Goal: Information Seeking & Learning: Find specific fact

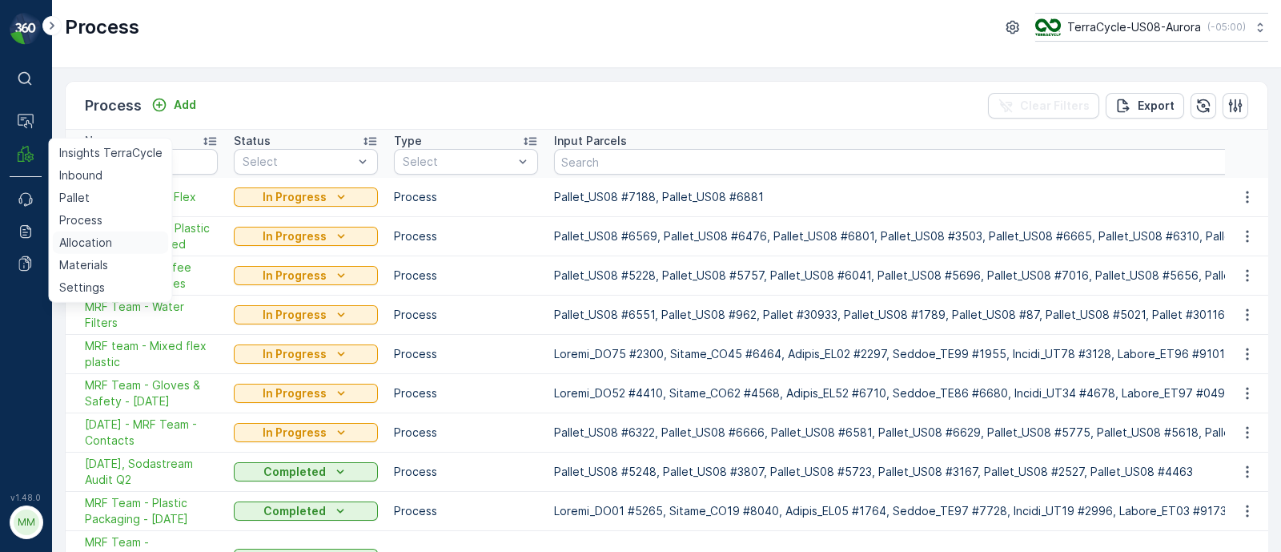
click at [84, 243] on p "Allocation" at bounding box center [85, 243] width 53 height 16
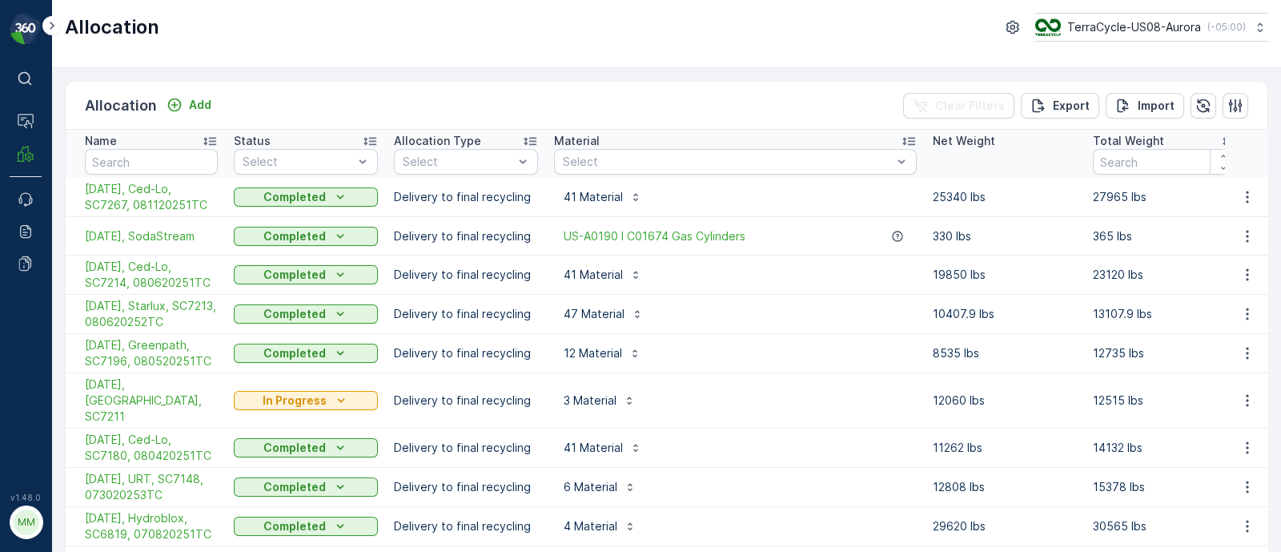
drag, startPoint x: 820, startPoint y: 194, endPoint x: 725, endPoint y: 190, distance: 94.6
click at [819, 193] on div "41 Material" at bounding box center [735, 197] width 363 height 26
click at [169, 202] on span "[DATE], Ced-Lo, SC7267, 081120251TC" at bounding box center [151, 197] width 133 height 32
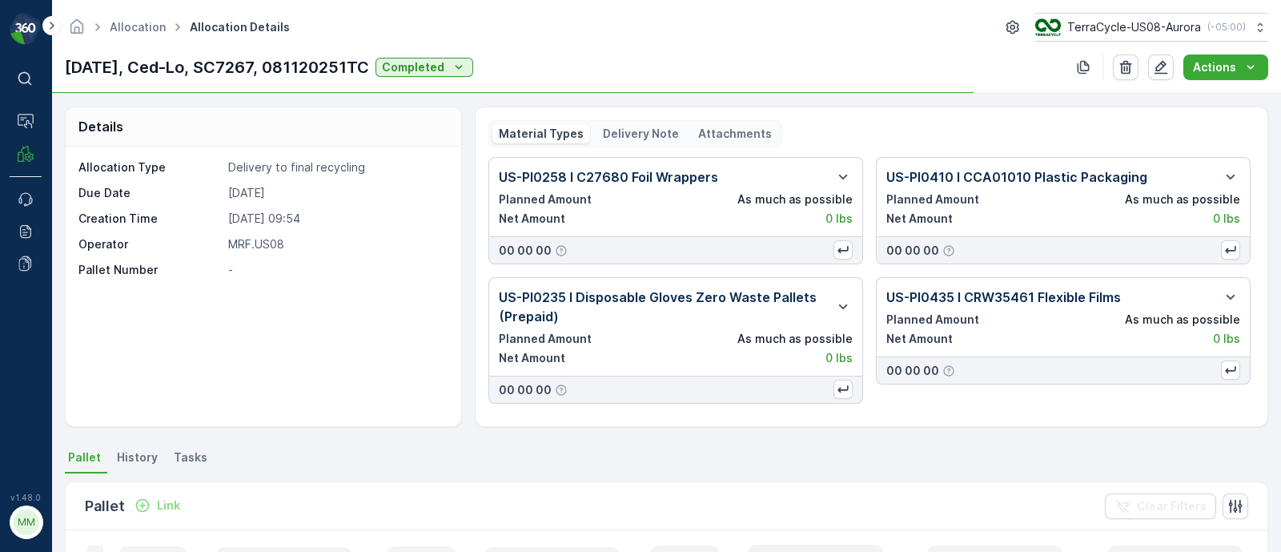
click at [619, 133] on p "Delivery Note" at bounding box center [641, 134] width 76 height 16
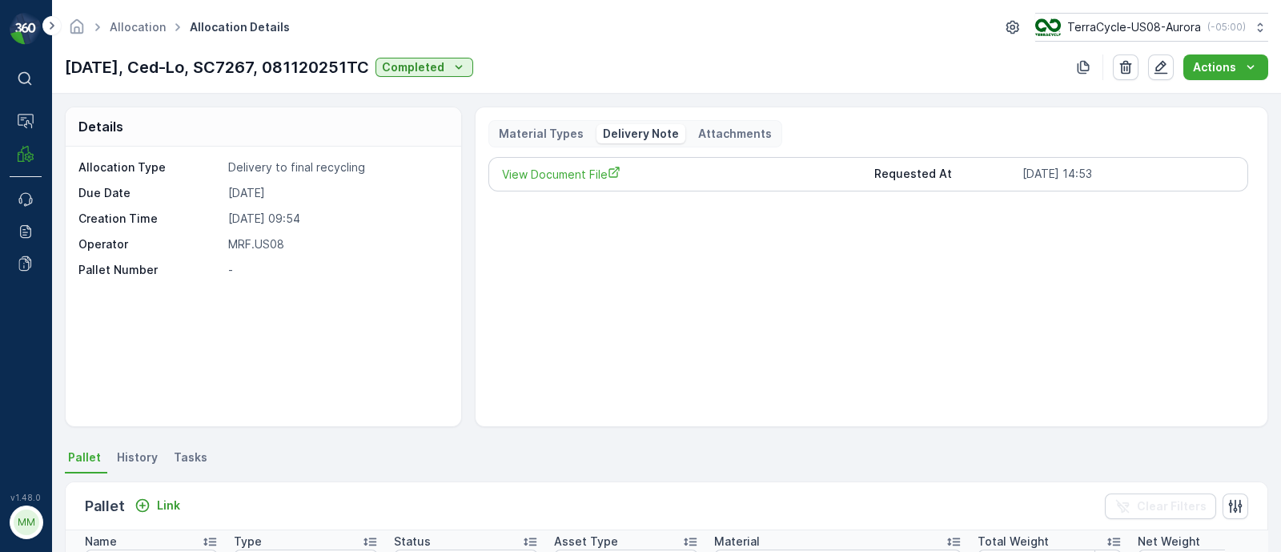
click at [616, 135] on p "Delivery Note" at bounding box center [641, 134] width 76 height 16
click at [566, 179] on span "View Document File" at bounding box center [682, 174] width 360 height 17
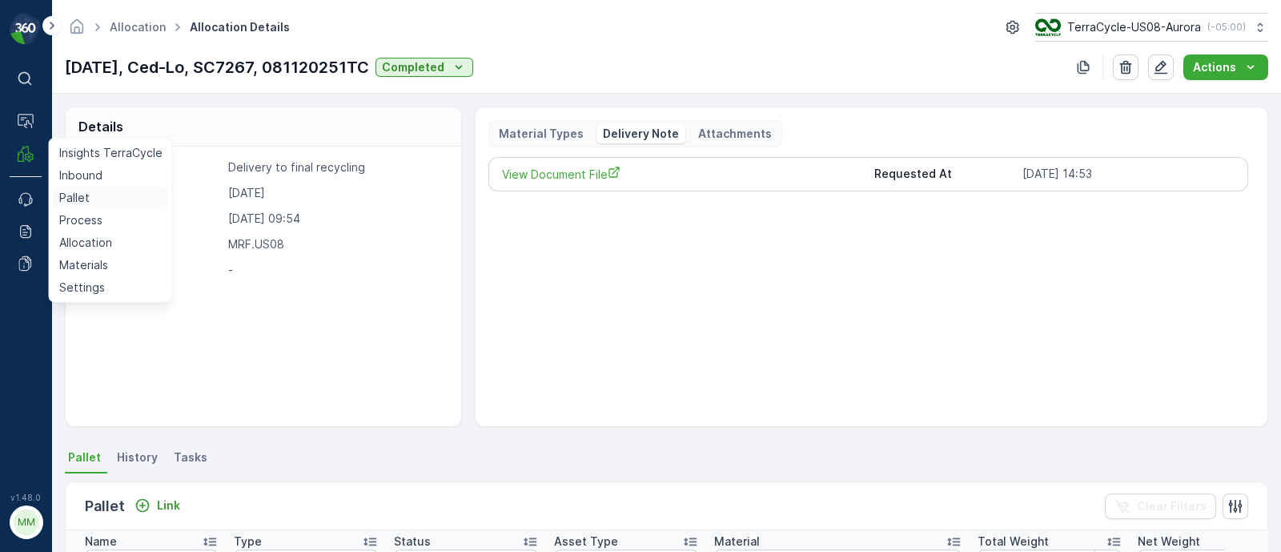
click at [77, 199] on p "Pallet" at bounding box center [74, 198] width 30 height 16
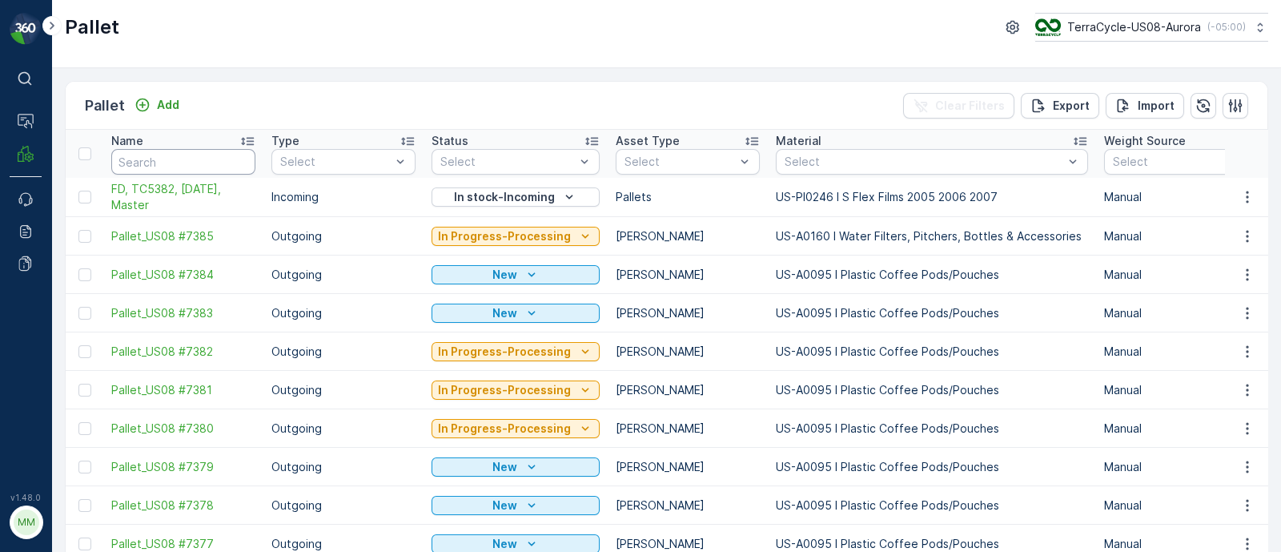
click at [153, 162] on input "text" at bounding box center [183, 162] width 144 height 26
paste input "Unannouced- Quaker [PERSON_NAME], TC????, [DATE], #1 [DATE] 1 TRUE"
type input "Unannouced- Quaker [PERSON_NAME], TC????, [DATE], #1 [DATE] 1 TRUE"
click at [242, 163] on icon "button" at bounding box center [239, 162] width 16 height 16
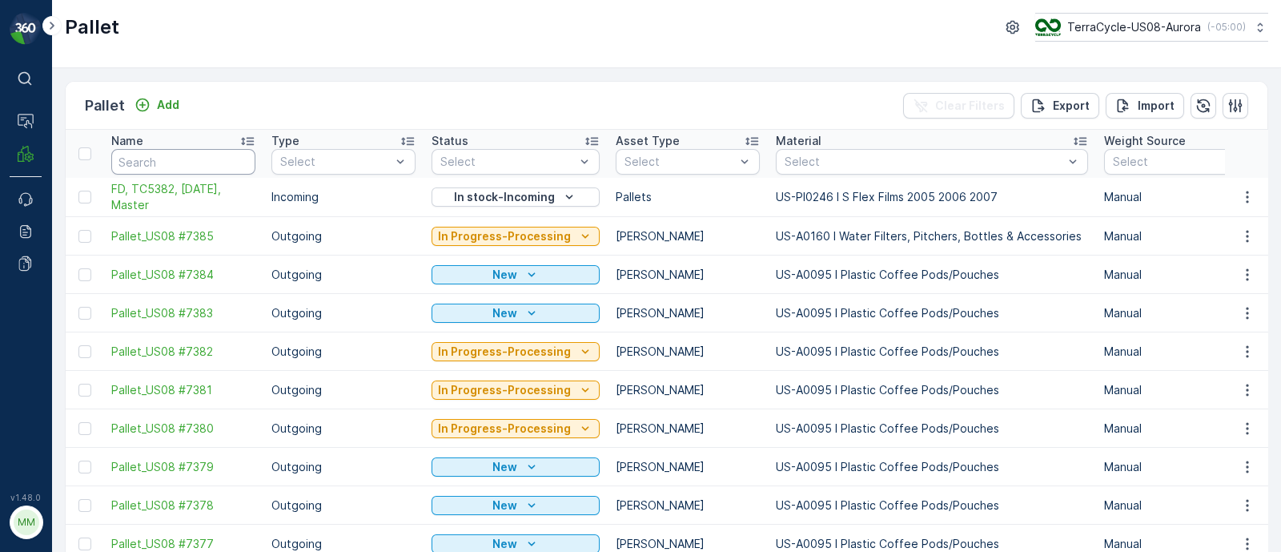
click at [121, 161] on input "text" at bounding box center [183, 162] width 144 height 26
paste input "FD, TC????, [DATE], #1"
type input "FD, TC????, [DATE], #1"
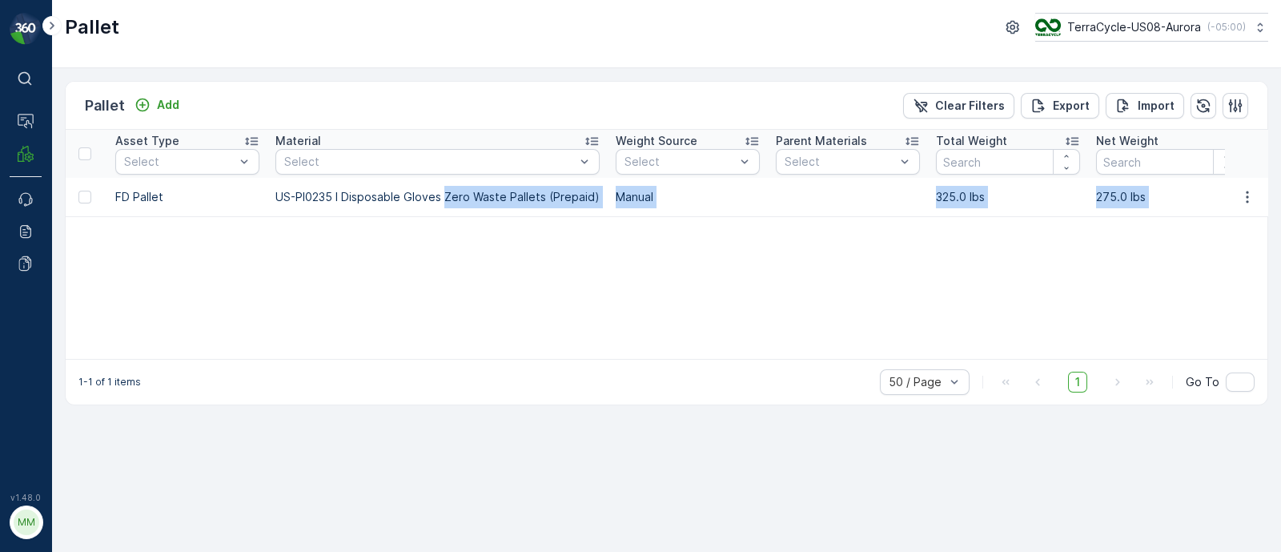
drag, startPoint x: 921, startPoint y: 183, endPoint x: 1296, endPoint y: 195, distance: 374.9
click at [1280, 195] on html "⌘B Operations MRF Events Reports Documents v 1.48.0 MM MRF.US08 Pallet TerraCyc…" at bounding box center [640, 276] width 1281 height 552
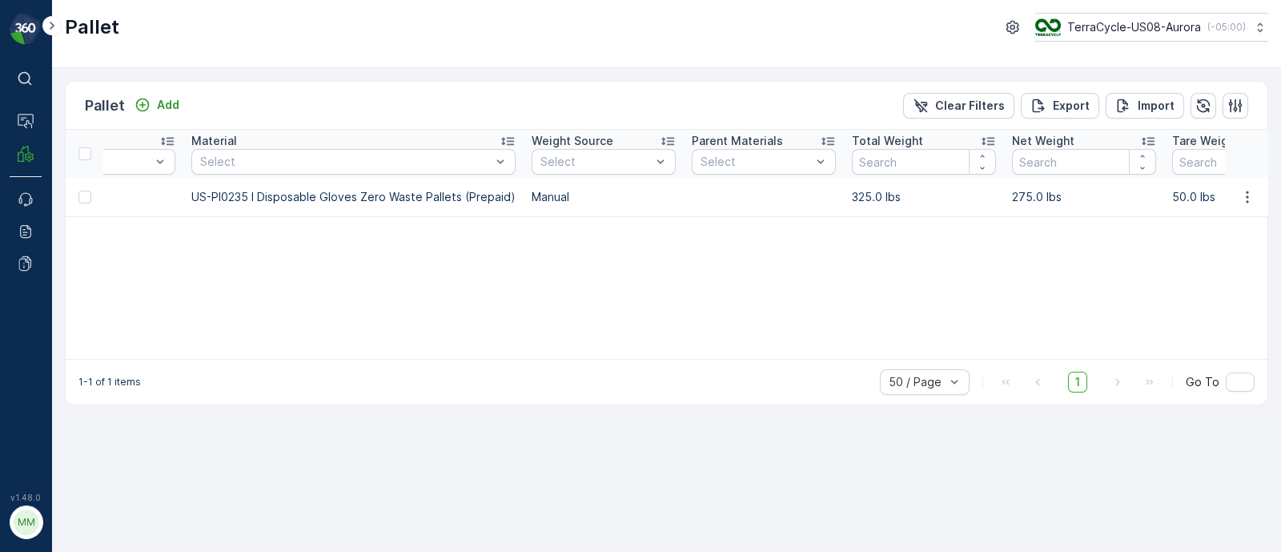
click at [929, 260] on div "Name FD, TC????, [DATE], #1 Type Select Status Select Asset Type Select Materia…" at bounding box center [667, 244] width 1202 height 229
drag, startPoint x: 838, startPoint y: 191, endPoint x: 1208, endPoint y: 194, distance: 370.7
click at [1208, 194] on tr "FD, TC????, [DATE], #1 Incoming Shipped FD Pallet US-PI0235 I Disposable Gloves…" at bounding box center [1198, 197] width 3386 height 38
copy tr "325.0 lbs 275.0 lbs 50.0 lbs"
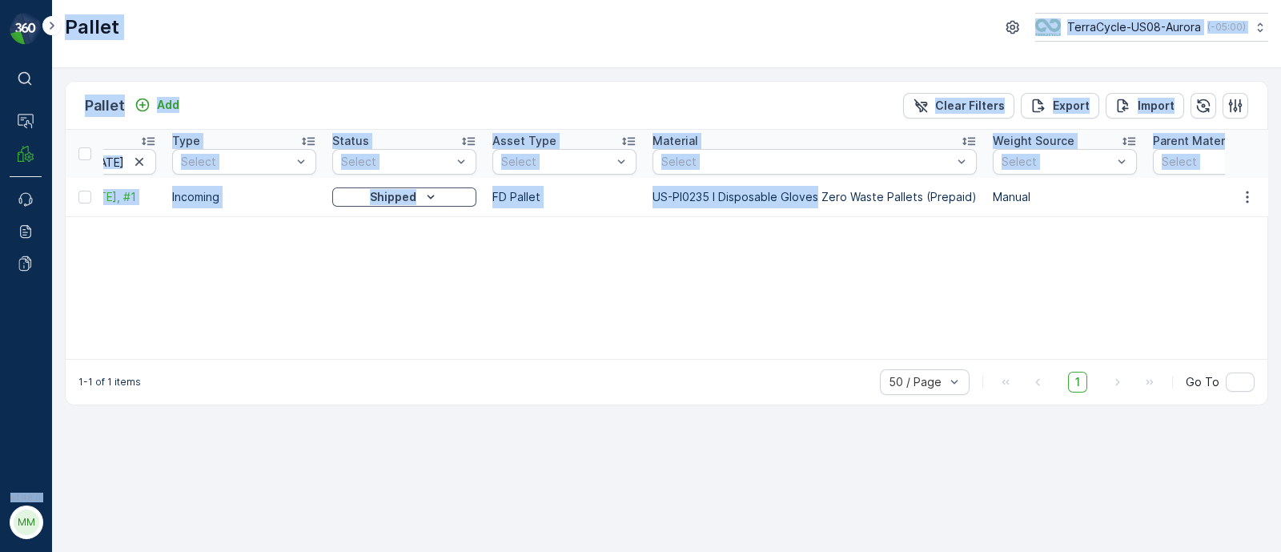
scroll to position [0, 0]
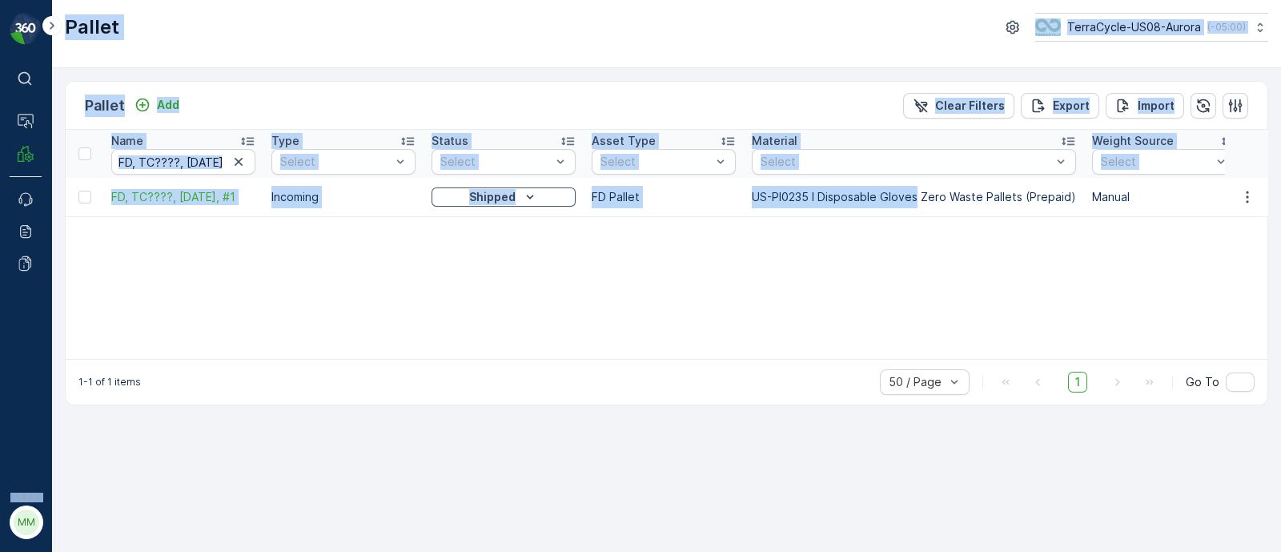
drag, startPoint x: 354, startPoint y: 193, endPoint x: 0, endPoint y: 184, distance: 354.0
click at [0, 184] on div "⌘B Operations MRF Events Reports Documents v 1.48.0 MM MRF.US08 Pallet TerraCyc…" at bounding box center [640, 276] width 1281 height 552
click at [327, 226] on div "Name FD, TC????, [DATE], #1 Type Select Status Select Asset Type Select Materia…" at bounding box center [667, 244] width 1202 height 229
